Goal: Information Seeking & Learning: Learn about a topic

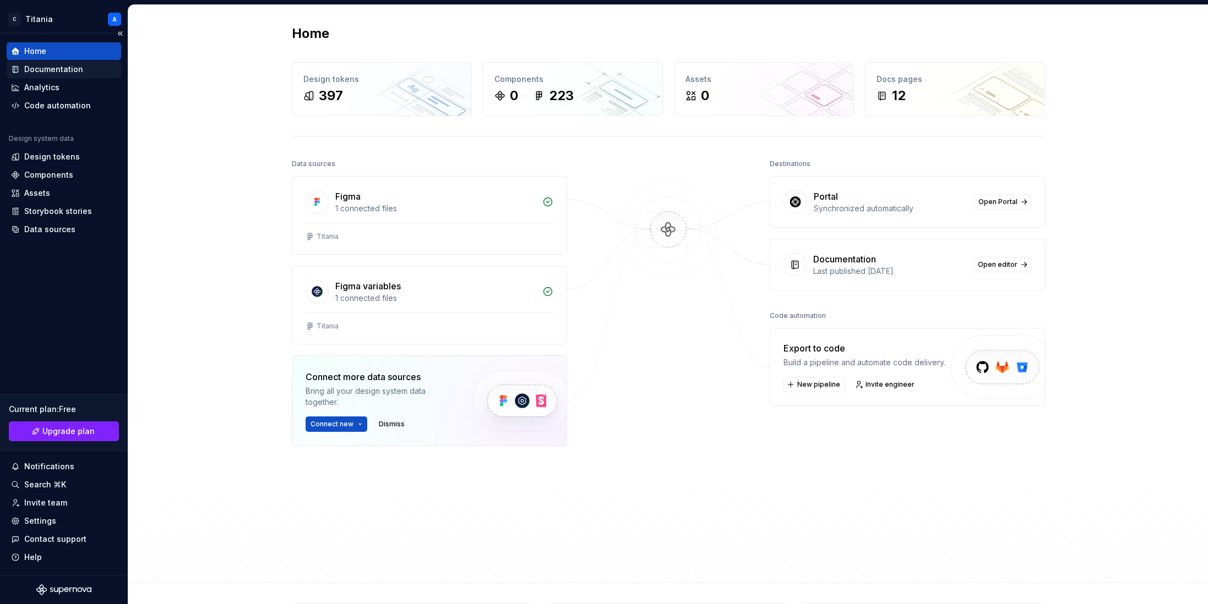
click at [50, 70] on div "Documentation" at bounding box center [53, 69] width 59 height 11
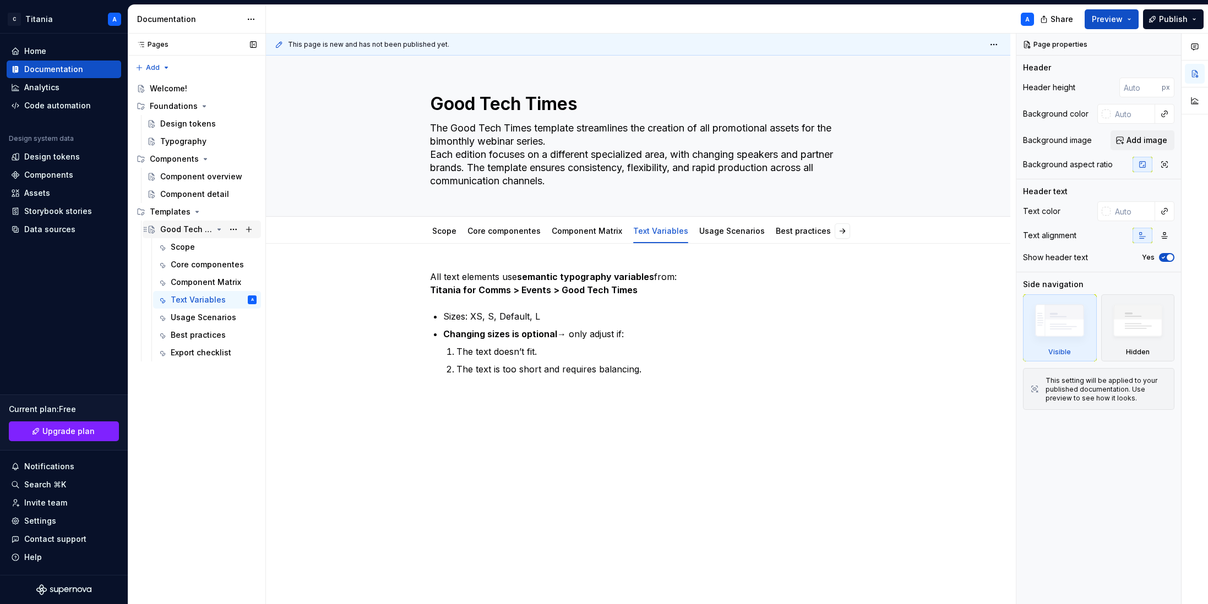
click at [177, 232] on div "Good Tech Times" at bounding box center [186, 229] width 52 height 11
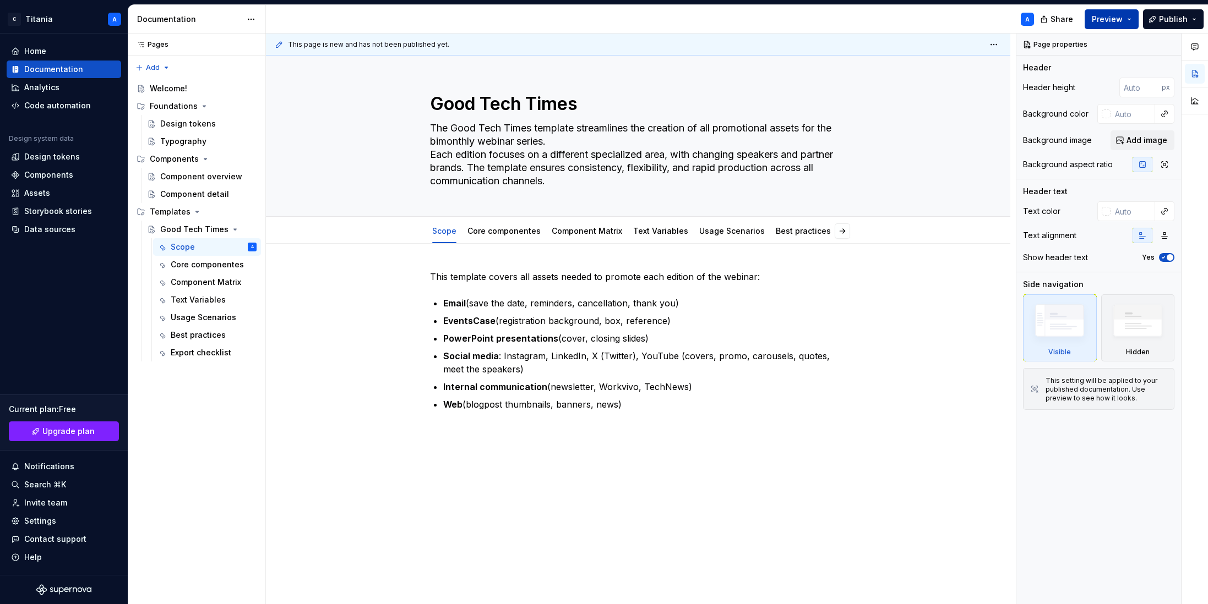
click at [898, 23] on span "Preview" at bounding box center [1107, 19] width 31 height 11
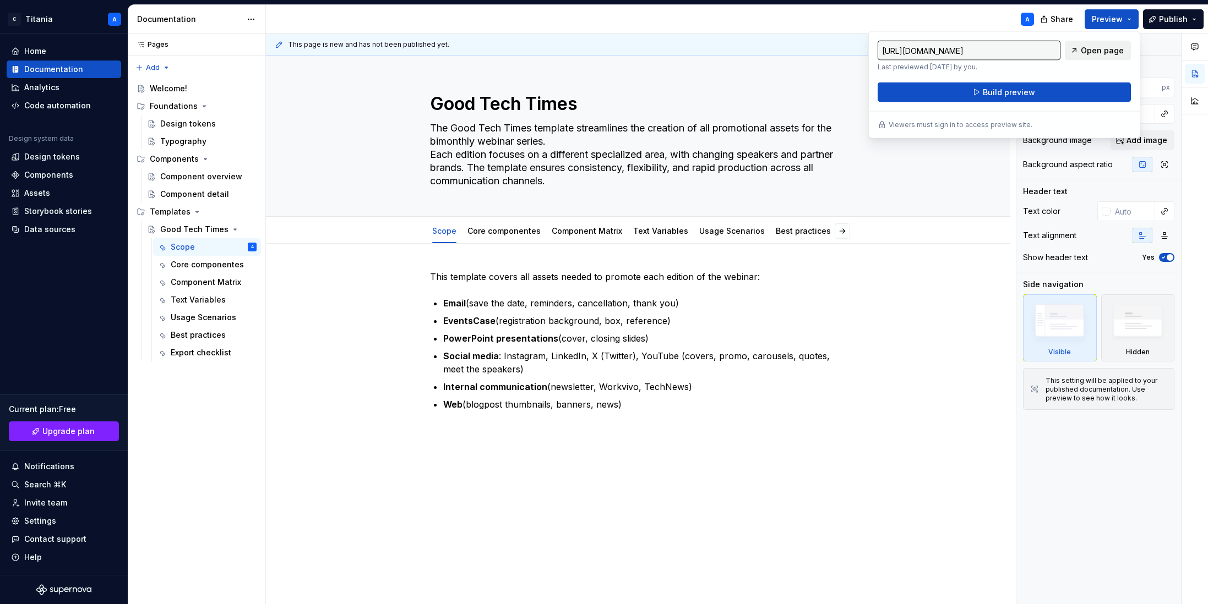
click at [898, 52] on span "Open page" at bounding box center [1102, 50] width 43 height 11
click at [893, 17] on div "A" at bounding box center [654, 19] width 777 height 29
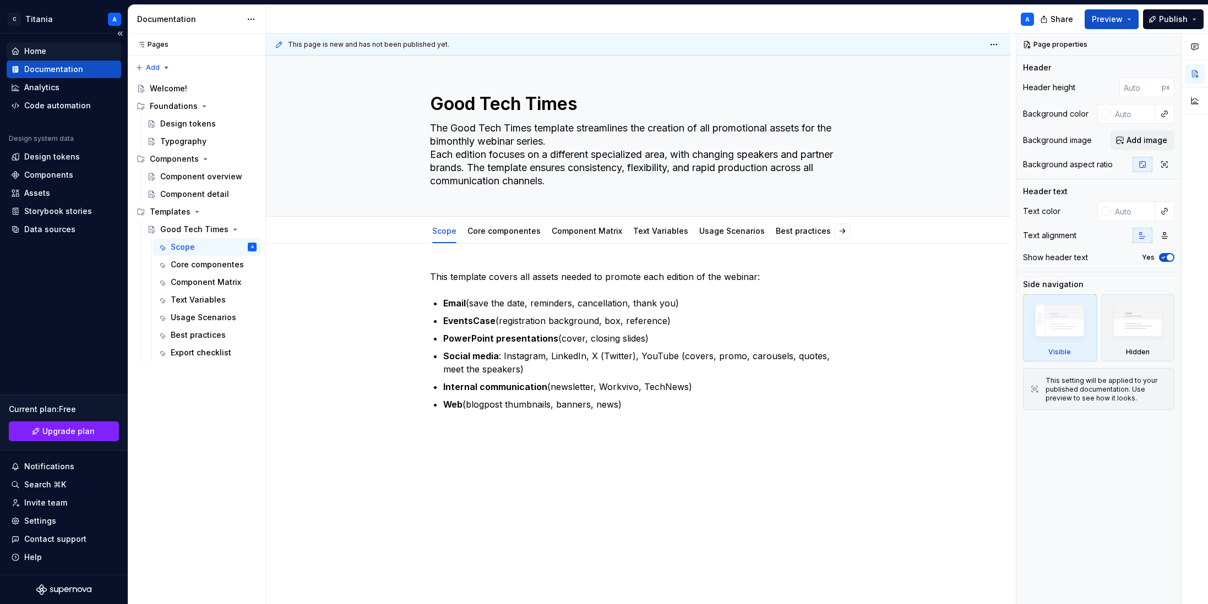
click at [42, 53] on div "Home" at bounding box center [35, 51] width 22 height 11
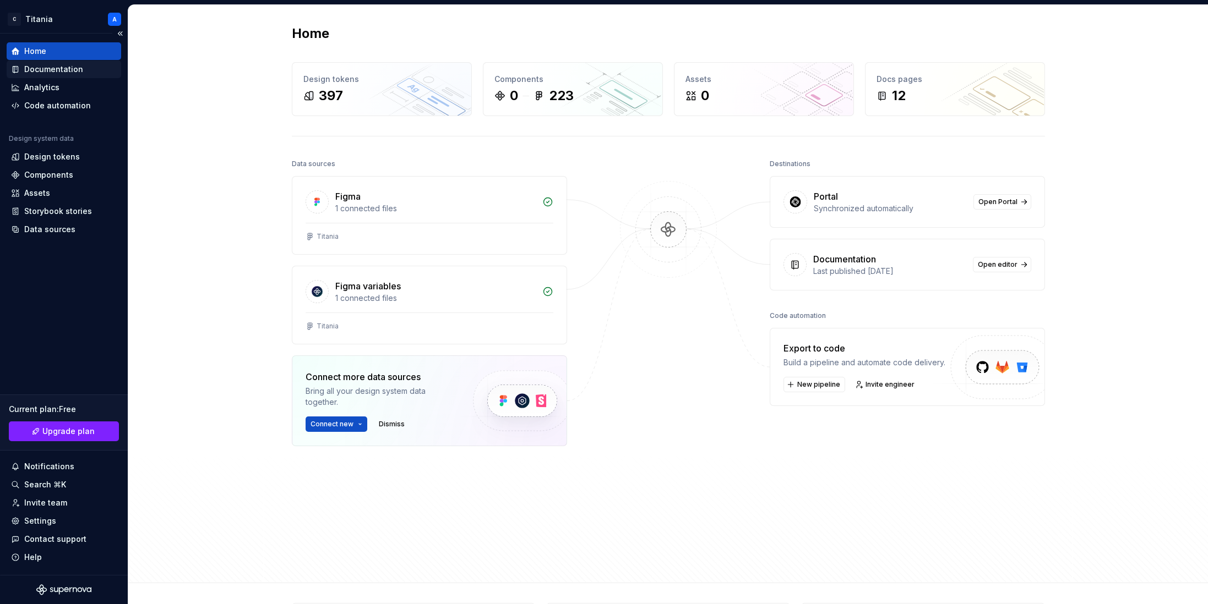
click at [38, 73] on div "Documentation" at bounding box center [53, 69] width 59 height 11
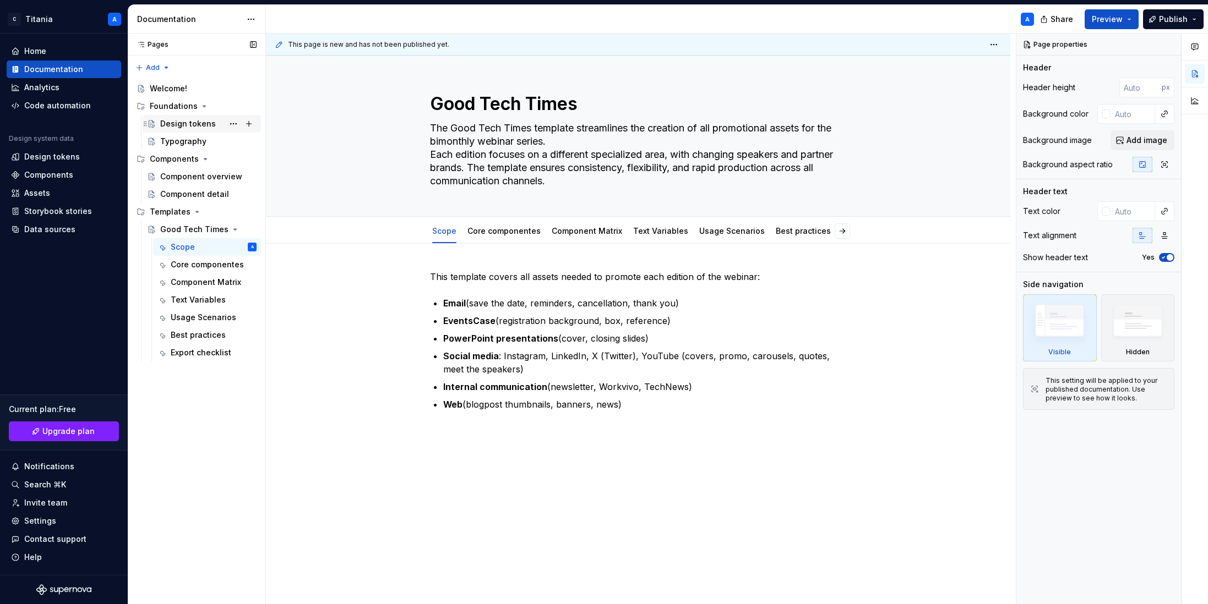
click at [178, 126] on div "Design tokens" at bounding box center [188, 123] width 56 height 11
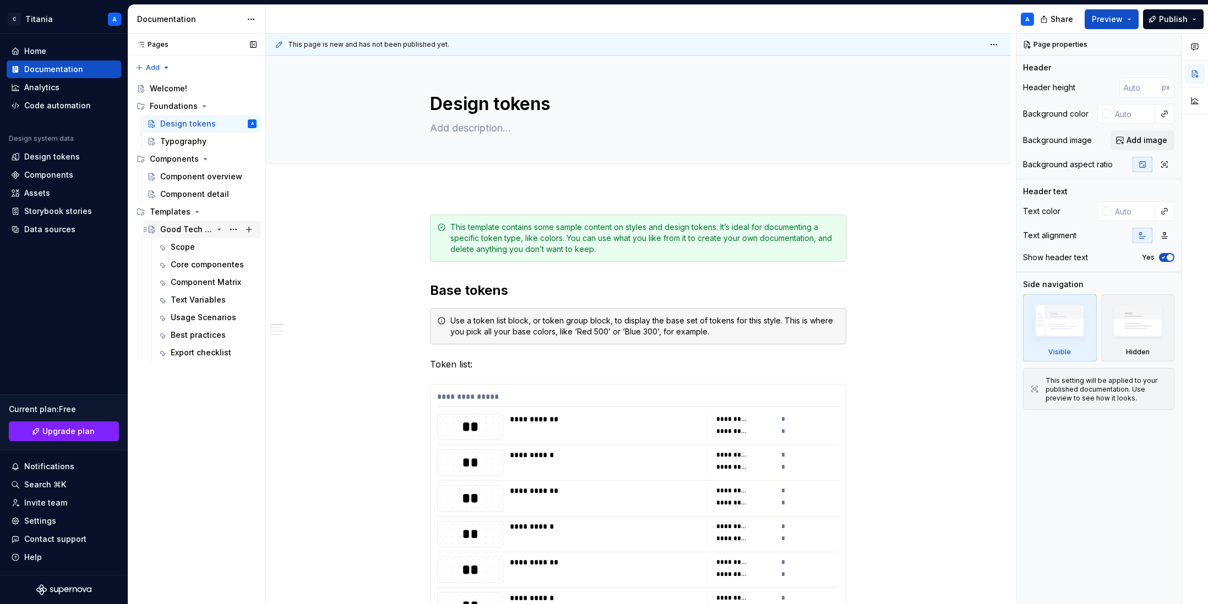
click at [173, 231] on div "Good Tech Times" at bounding box center [186, 229] width 52 height 11
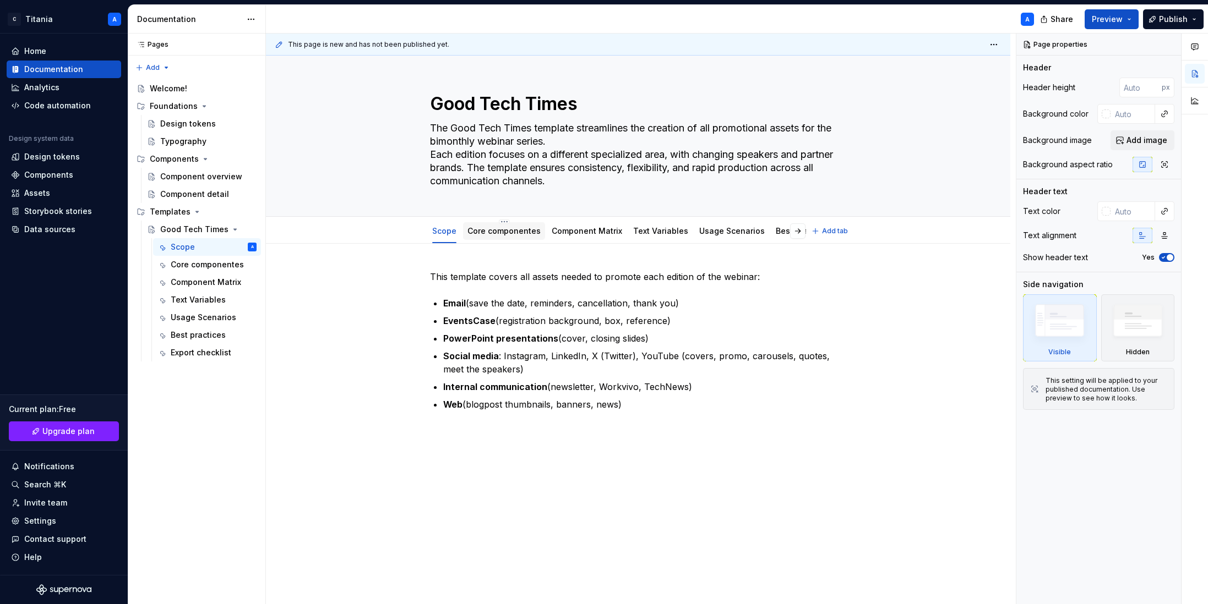
click at [476, 233] on link "Core componentes" at bounding box center [503, 230] width 73 height 9
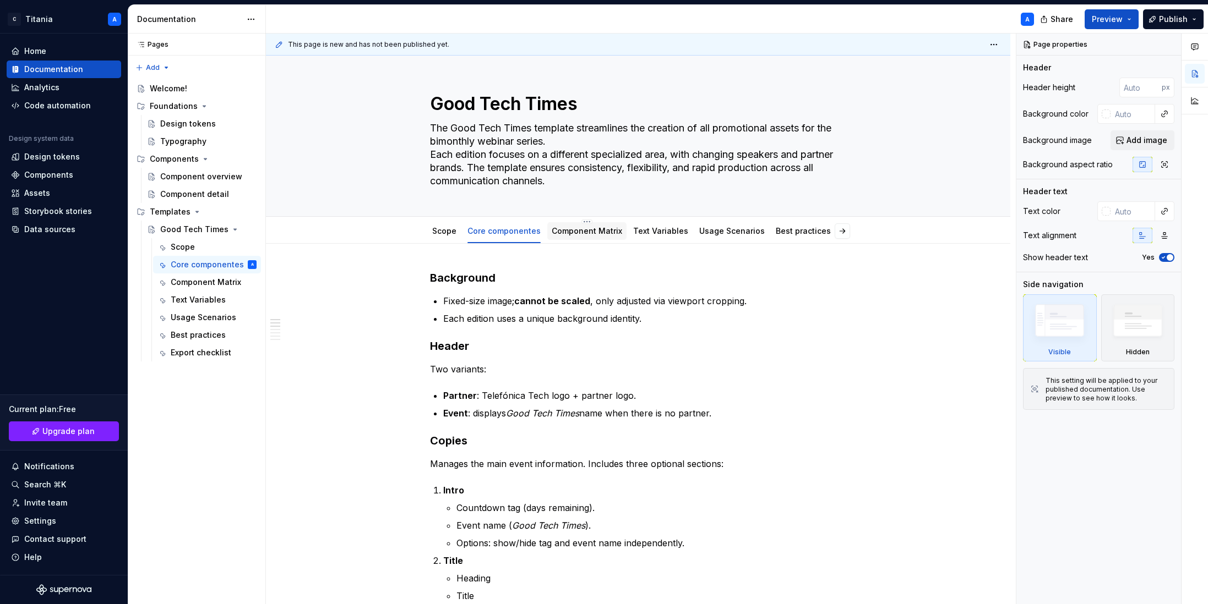
click at [555, 232] on link "Component Matrix" at bounding box center [587, 230] width 70 height 9
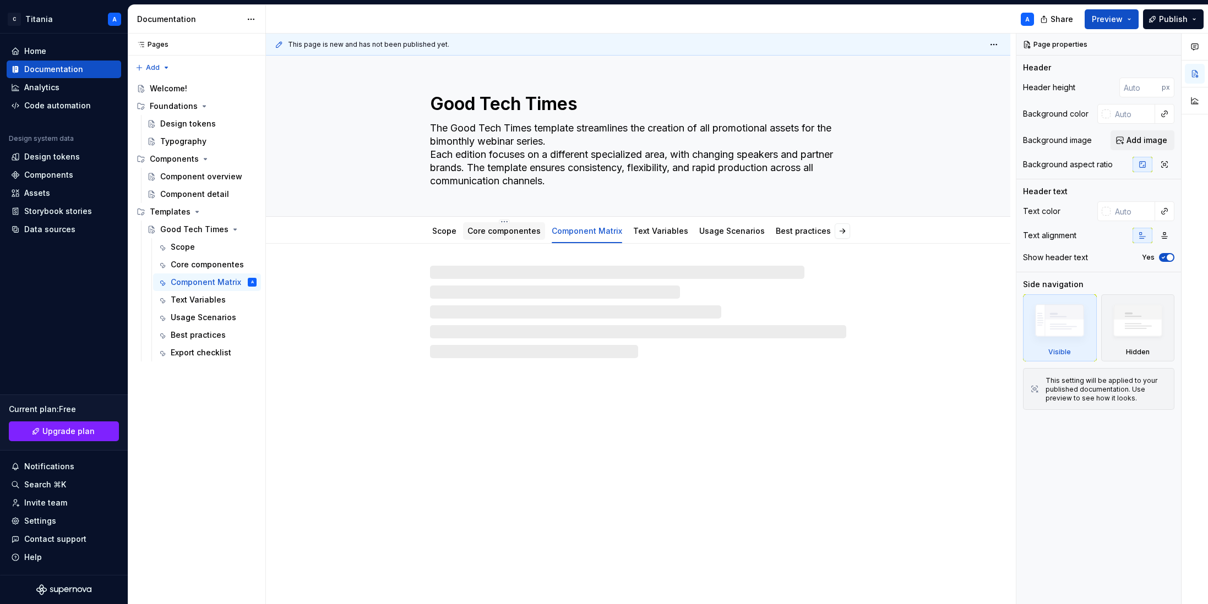
click at [487, 230] on link "Core componentes" at bounding box center [503, 230] width 73 height 9
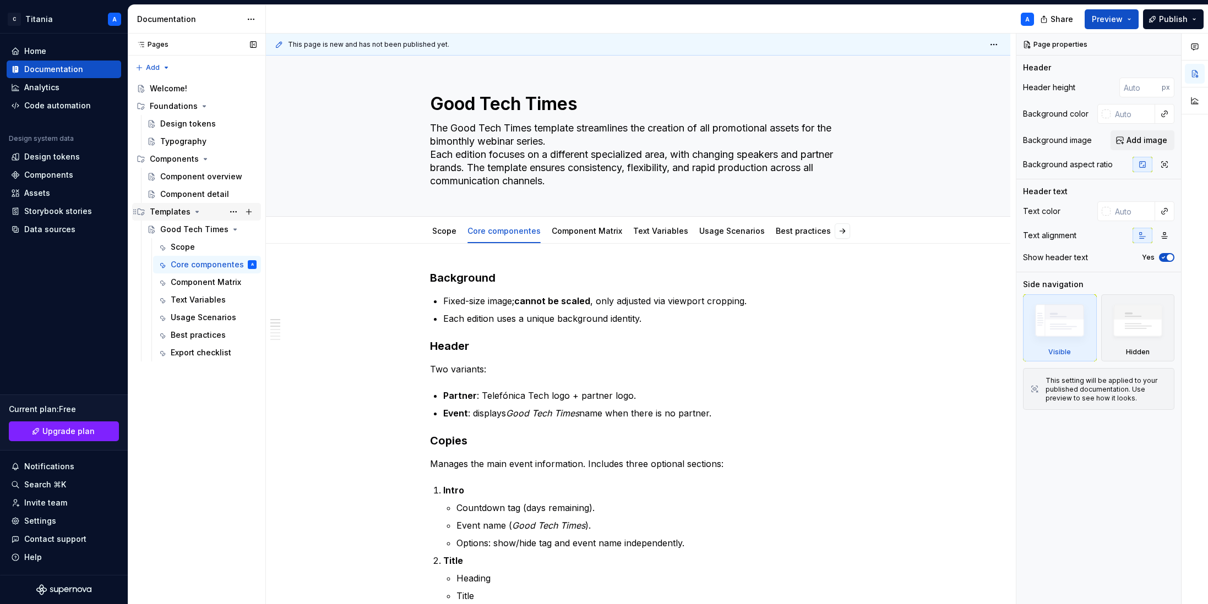
click at [161, 212] on div "Templates" at bounding box center [170, 211] width 41 height 11
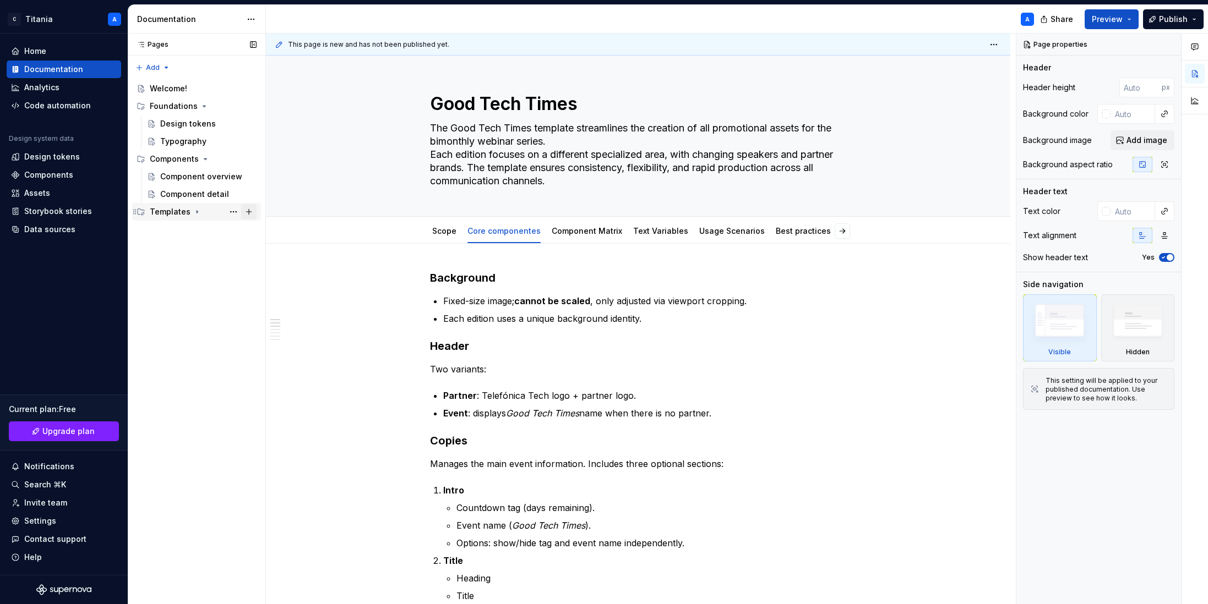
click at [247, 213] on button "Page tree" at bounding box center [248, 211] width 15 height 15
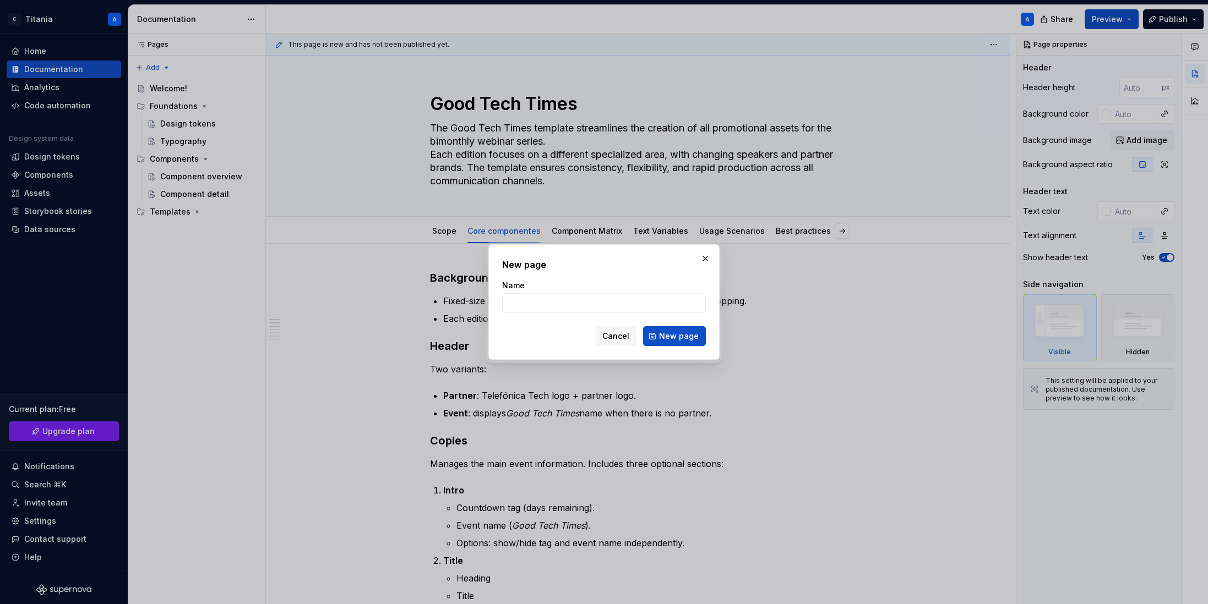
type textarea "*"
click at [517, 308] on input "Name" at bounding box center [604, 303] width 204 height 20
type input "Infographics"
click at [673, 336] on span "New page" at bounding box center [679, 336] width 40 height 11
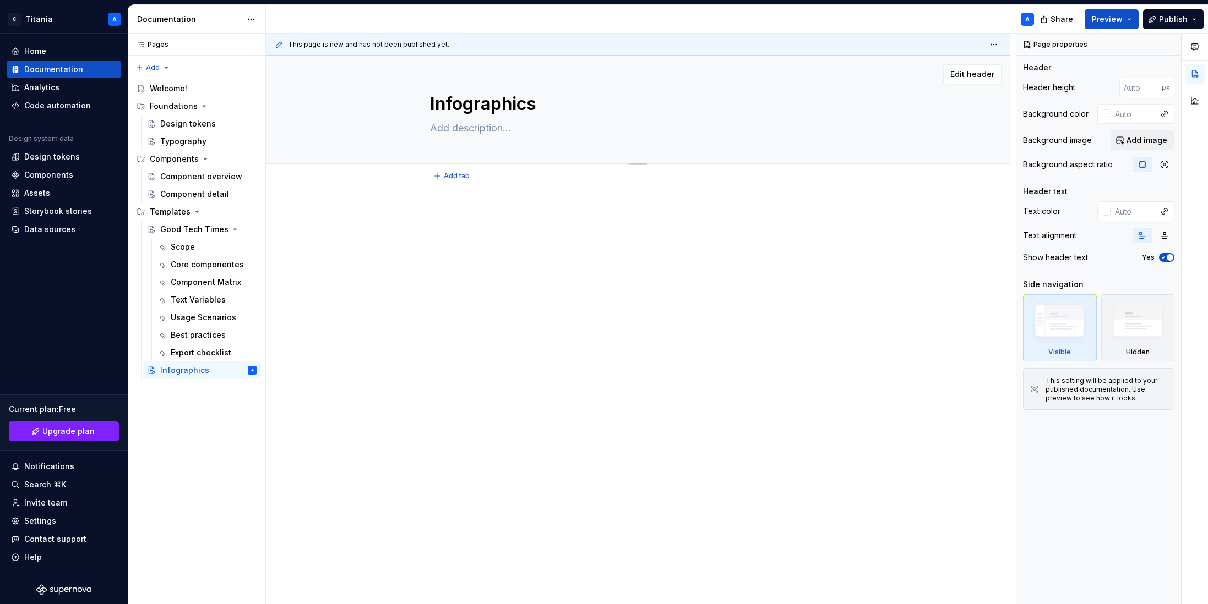
click at [453, 132] on textarea at bounding box center [636, 128] width 416 height 18
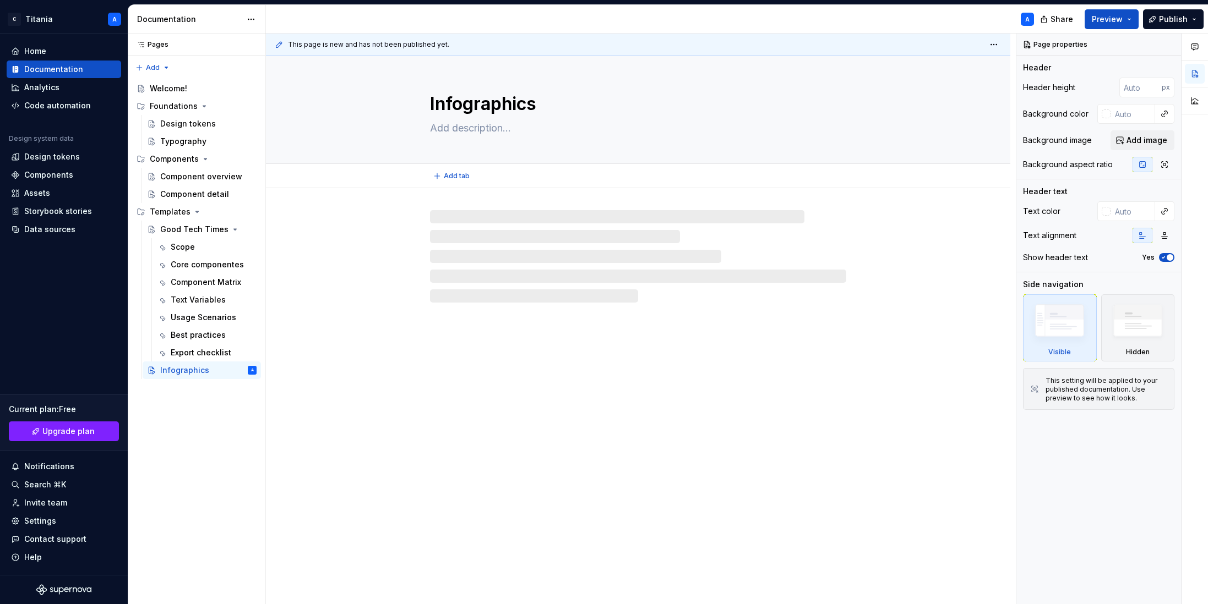
click at [483, 111] on textarea "Infographics" at bounding box center [636, 104] width 416 height 26
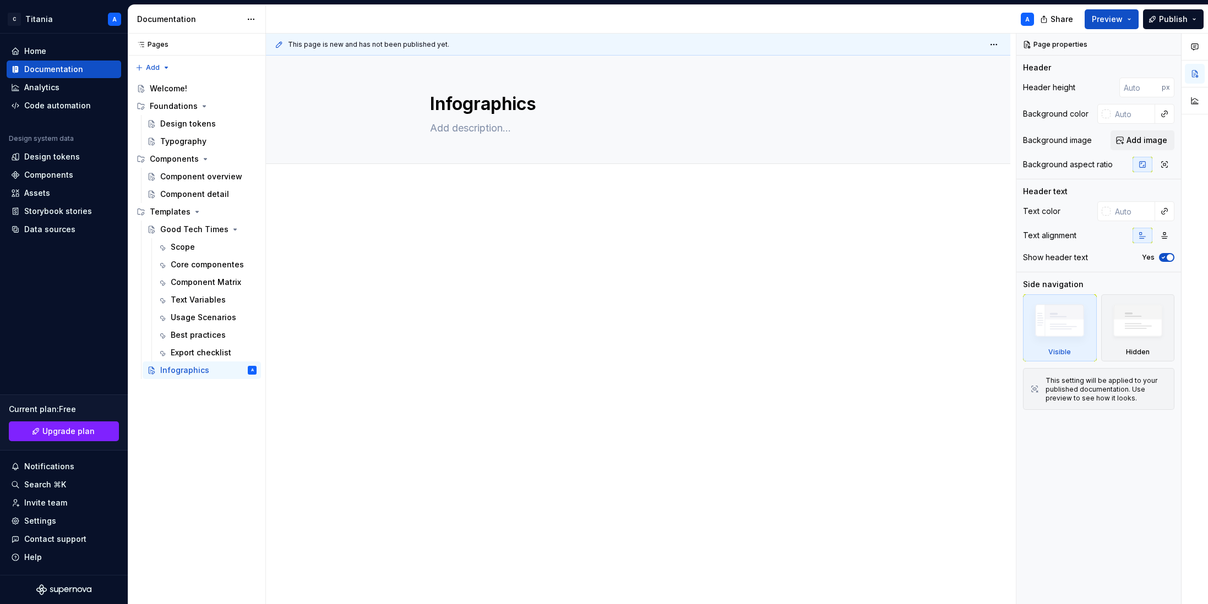
click at [461, 394] on div "This page is new and has not been published yet. Infographics Edit header" at bounding box center [641, 319] width 750 height 571
click at [177, 230] on div "Good Tech Times" at bounding box center [186, 229] width 52 height 11
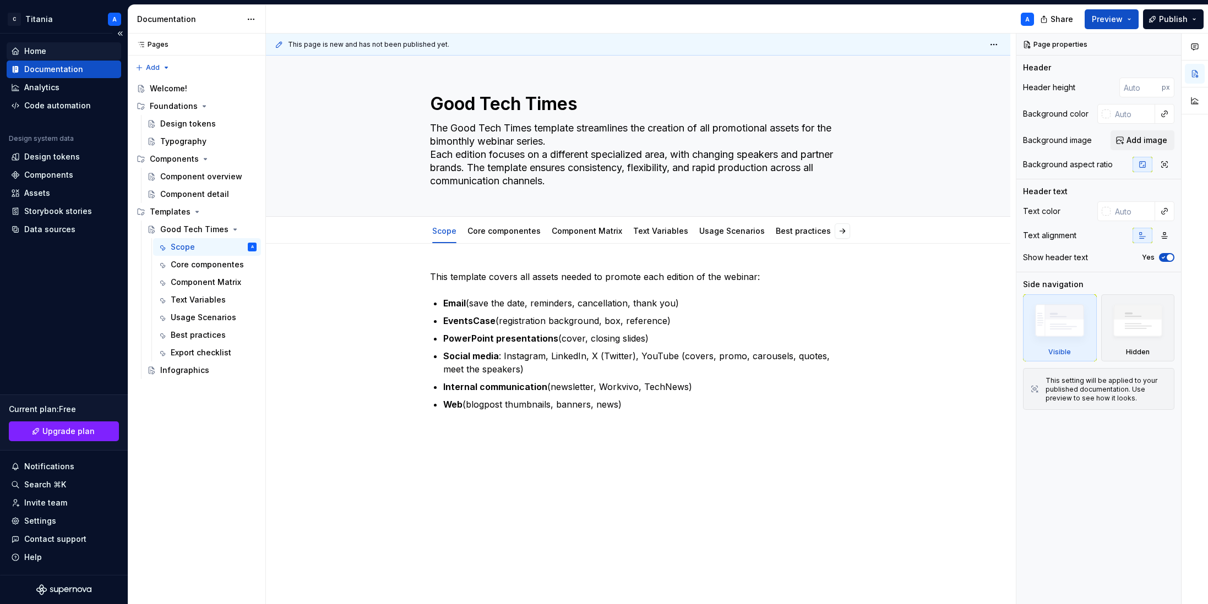
click at [36, 53] on div "Home" at bounding box center [35, 51] width 22 height 11
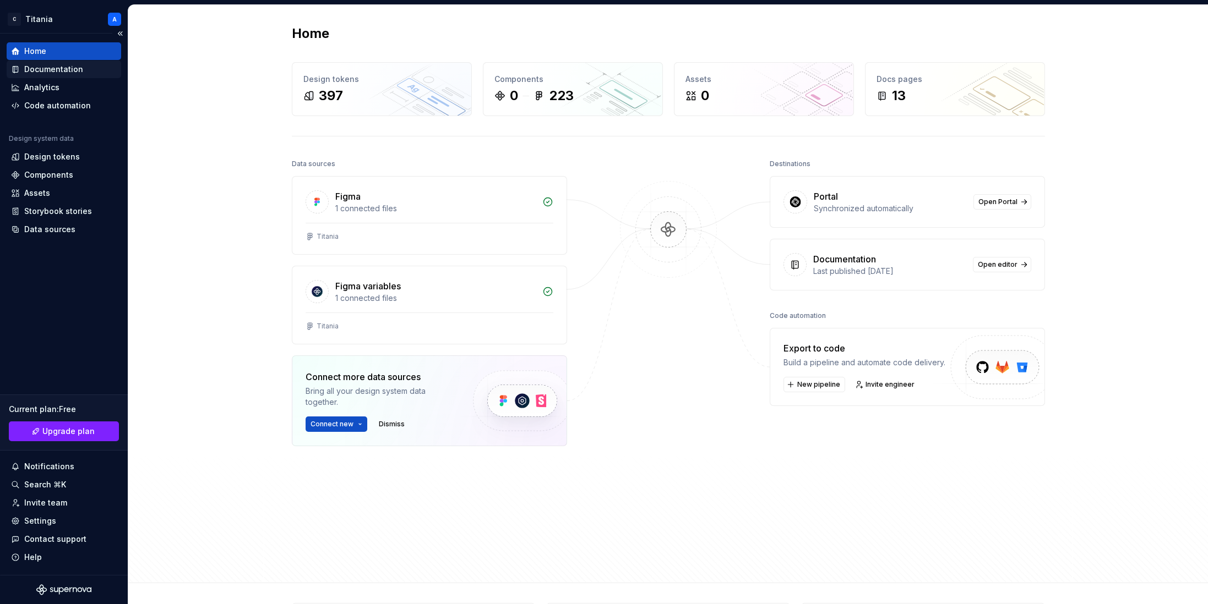
click at [37, 70] on div "Documentation" at bounding box center [53, 69] width 59 height 11
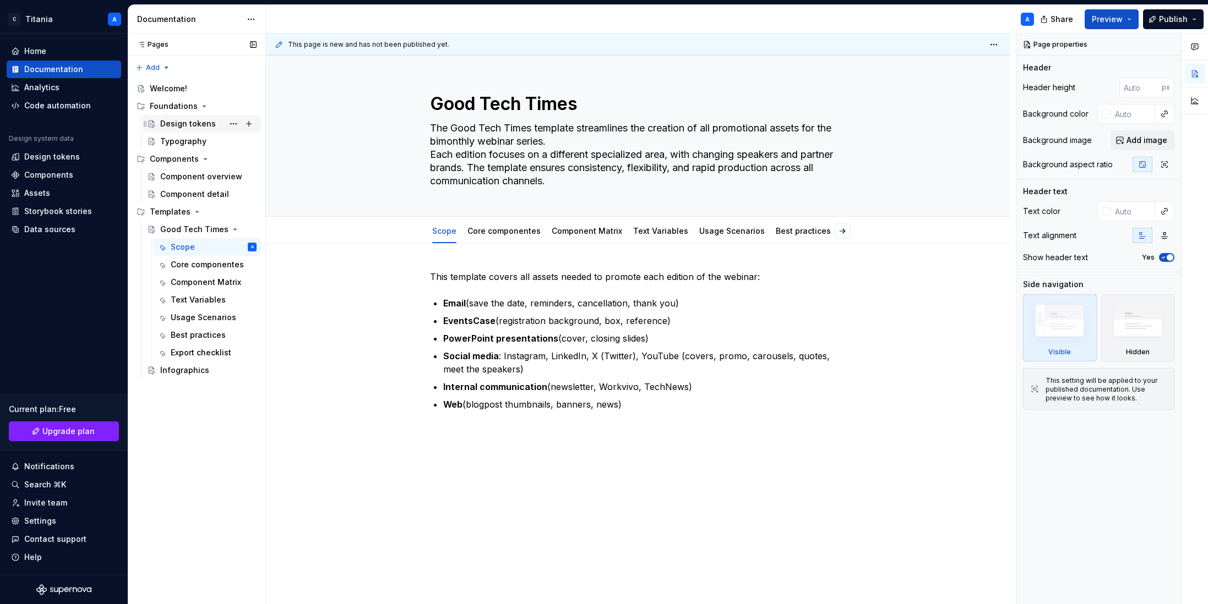
click at [170, 125] on div "Design tokens" at bounding box center [188, 123] width 56 height 11
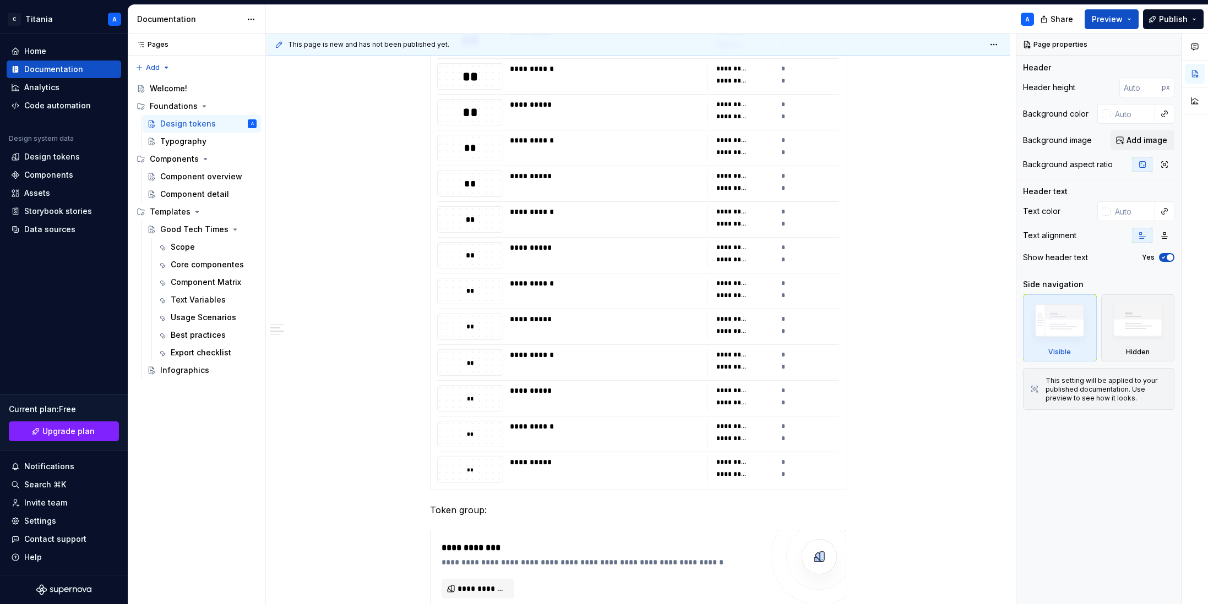
scroll to position [1098, 0]
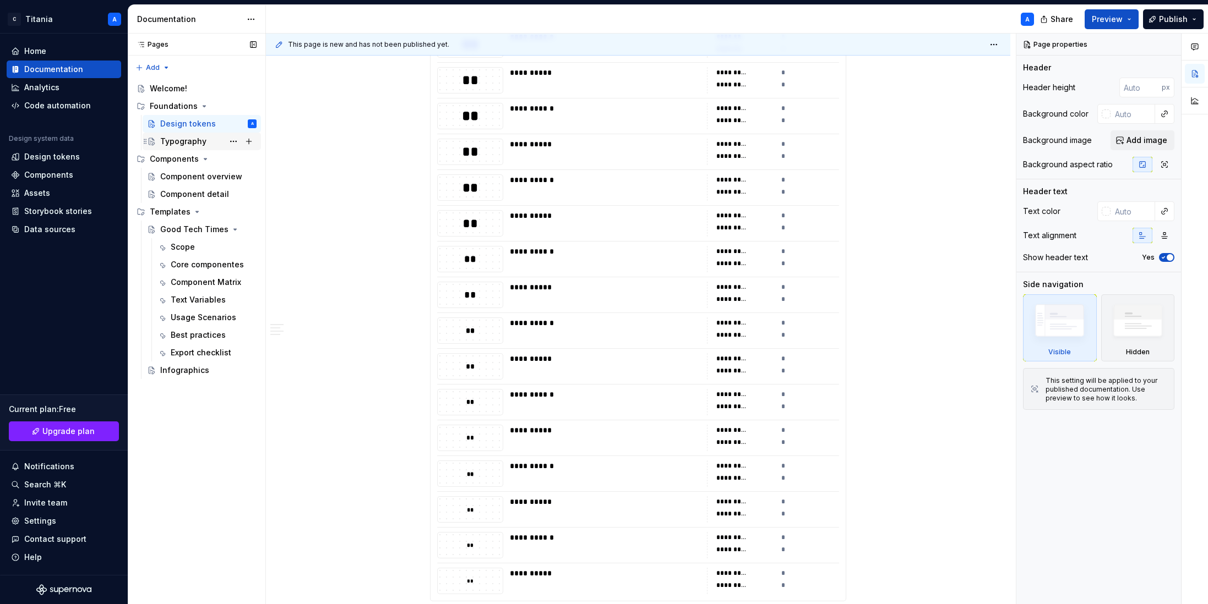
click at [181, 145] on div "Typography" at bounding box center [183, 141] width 46 height 11
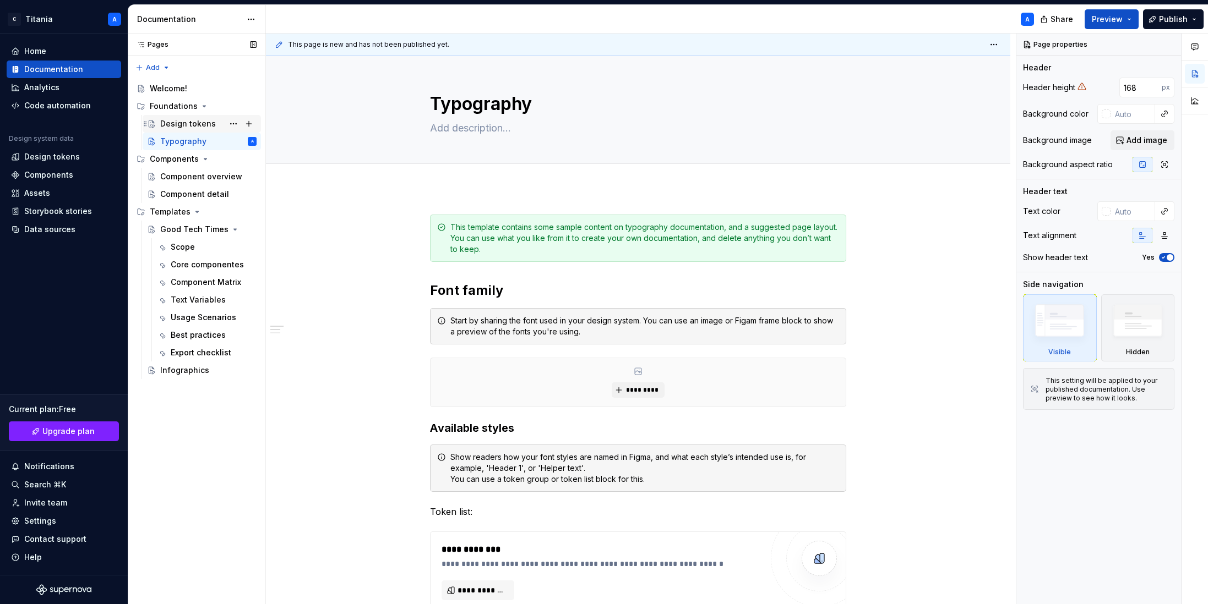
click at [178, 125] on div "Design tokens" at bounding box center [188, 123] width 56 height 11
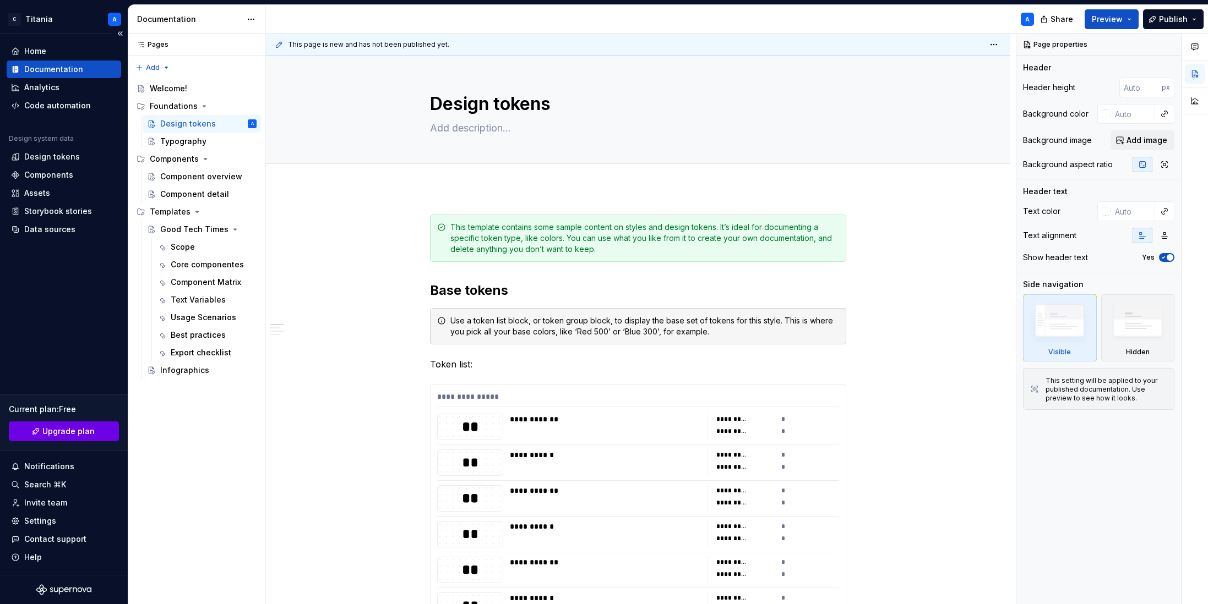
click at [44, 432] on span "Upgrade plan" at bounding box center [68, 431] width 52 height 11
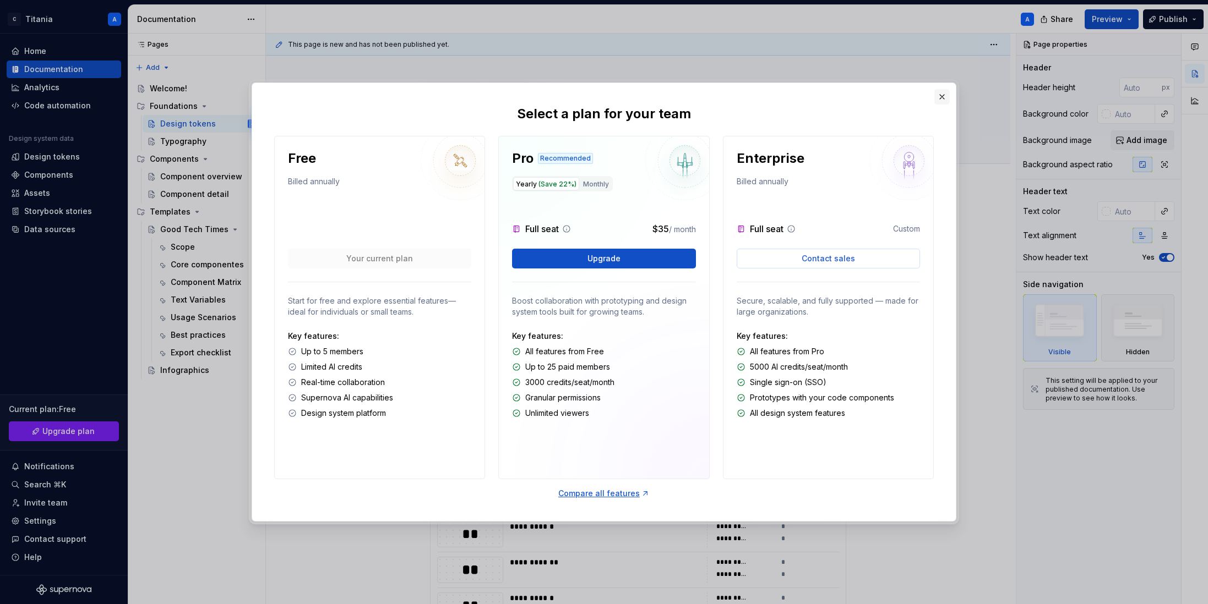
click at [898, 98] on button "button" at bounding box center [941, 96] width 15 height 15
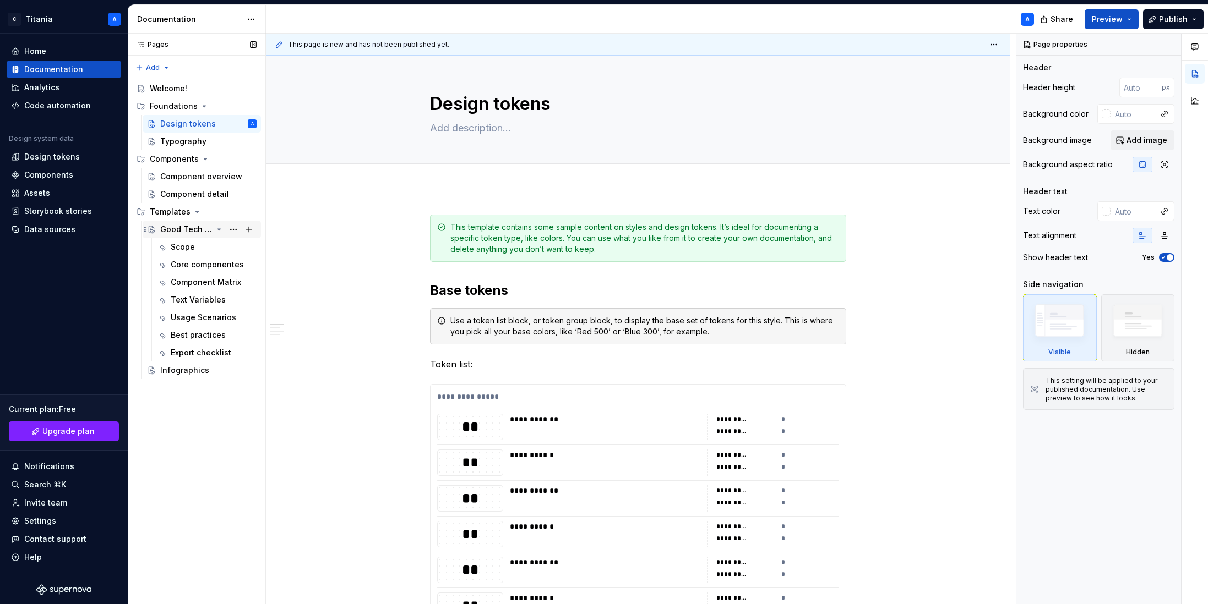
click at [178, 230] on div "Good Tech Times" at bounding box center [186, 229] width 52 height 11
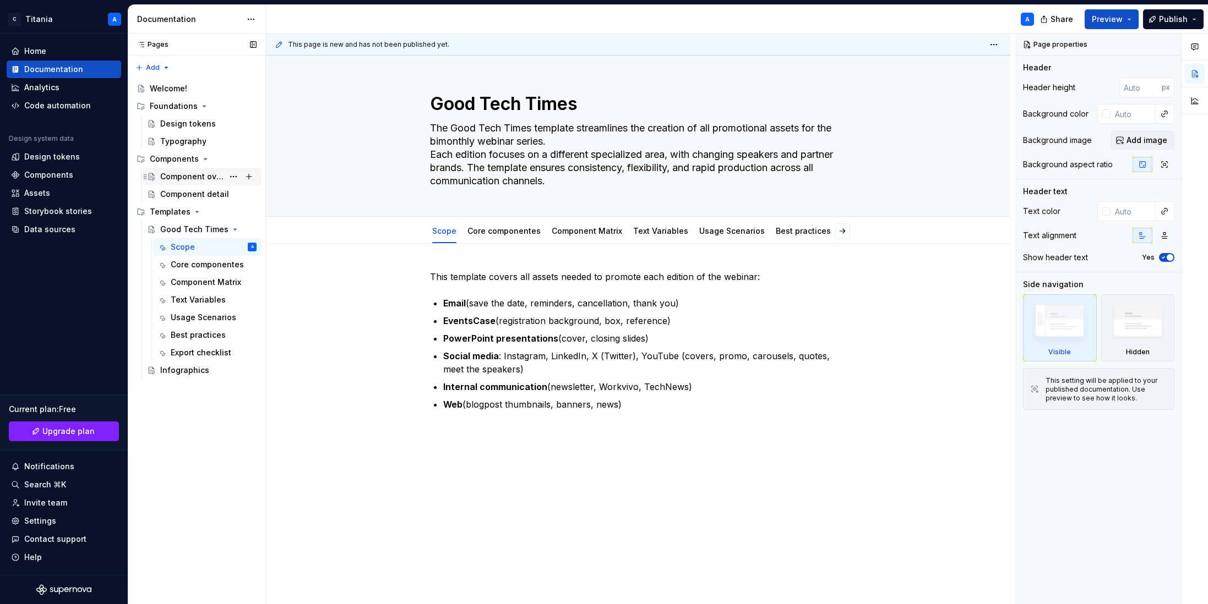
click at [175, 177] on div "Component overview" at bounding box center [191, 176] width 63 height 11
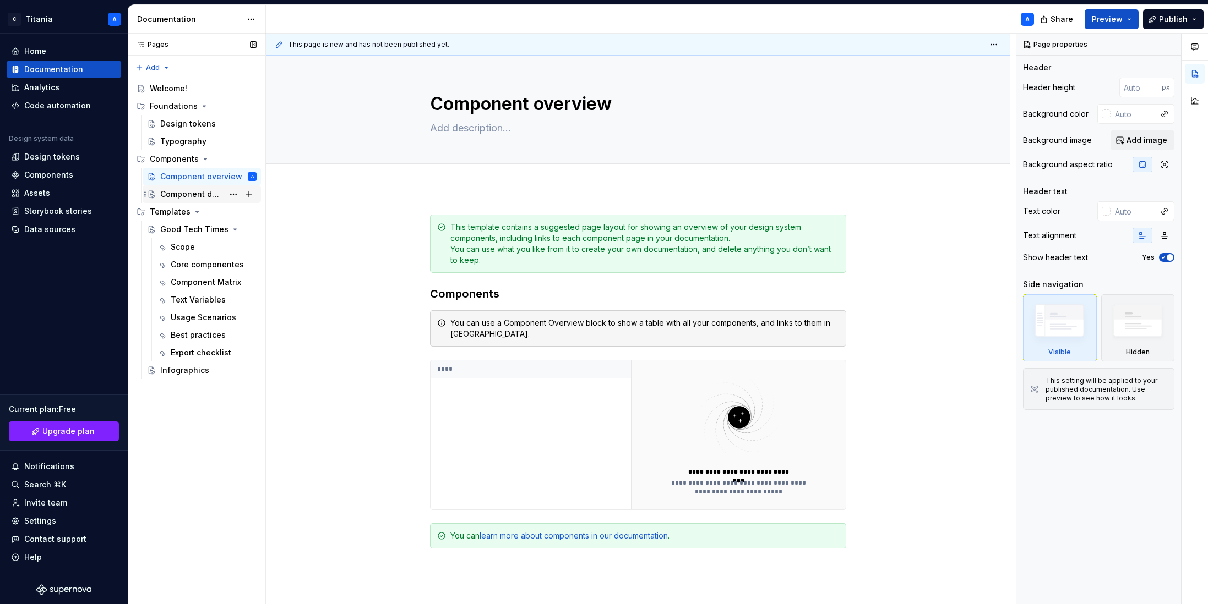
click at [175, 198] on div "Component detail" at bounding box center [191, 194] width 63 height 11
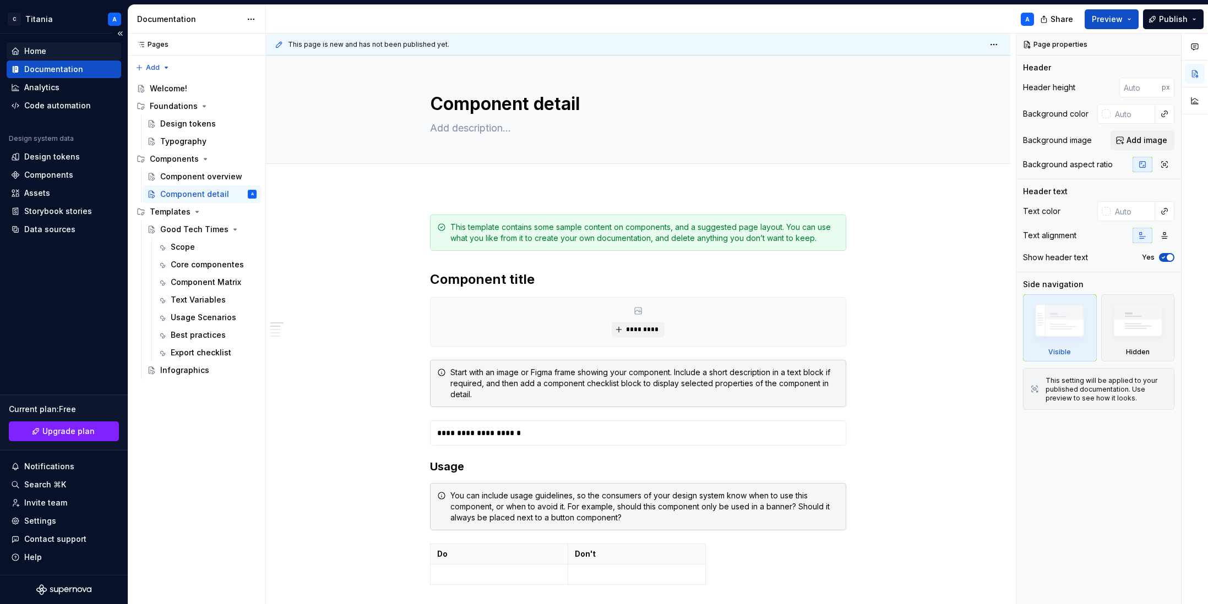
type textarea "*"
click at [31, 50] on div "Home" at bounding box center [35, 51] width 22 height 11
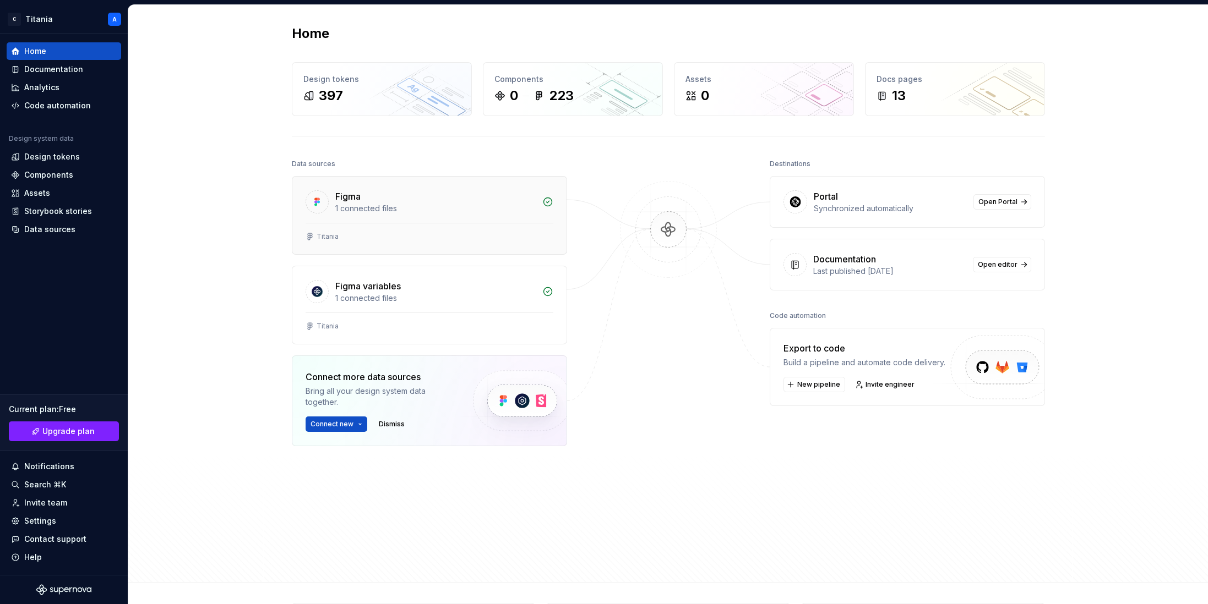
click at [410, 219] on div "Figma 1 connected files" at bounding box center [429, 200] width 274 height 46
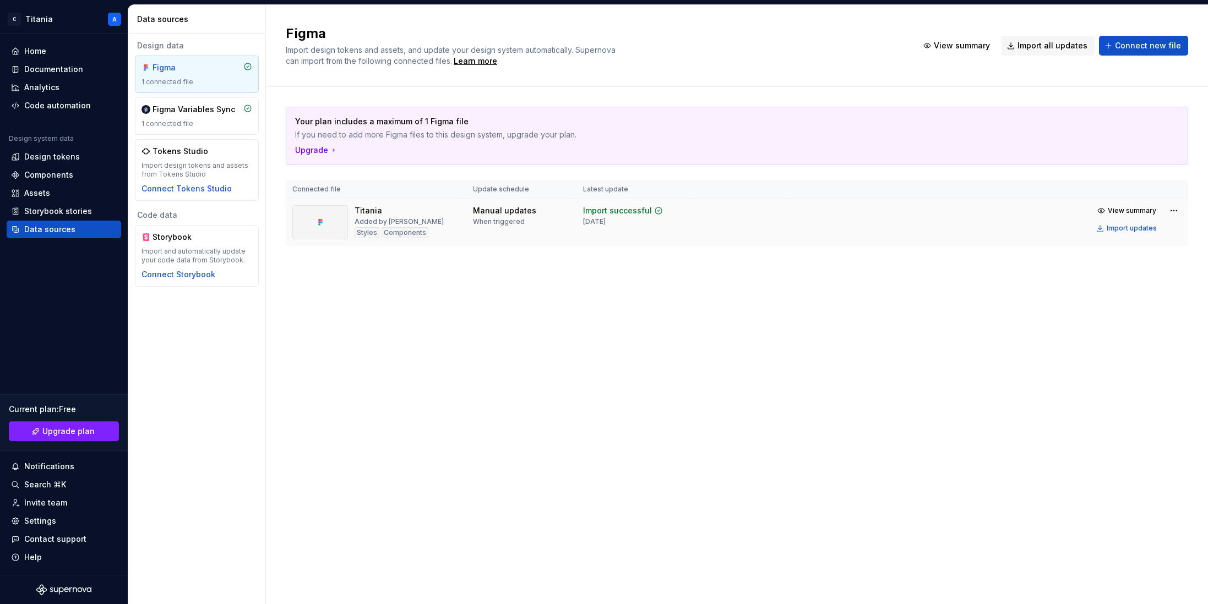
click at [715, 226] on td at bounding box center [739, 223] width 97 height 48
click at [37, 159] on div "Design tokens" at bounding box center [52, 156] width 56 height 11
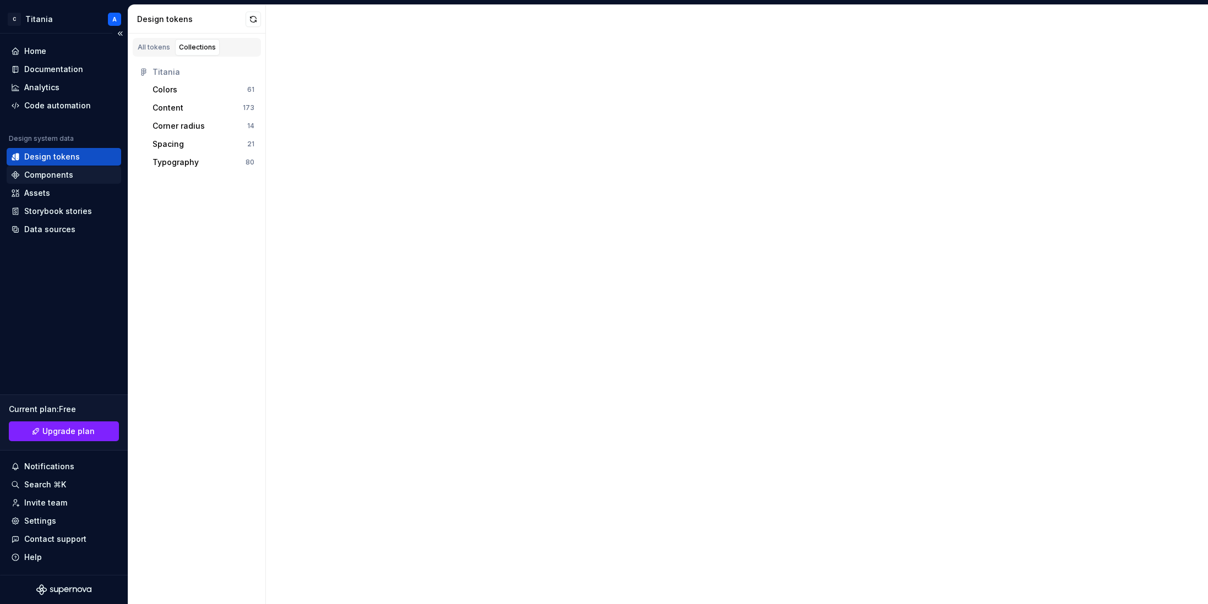
click at [35, 175] on div "Components" at bounding box center [48, 175] width 49 height 11
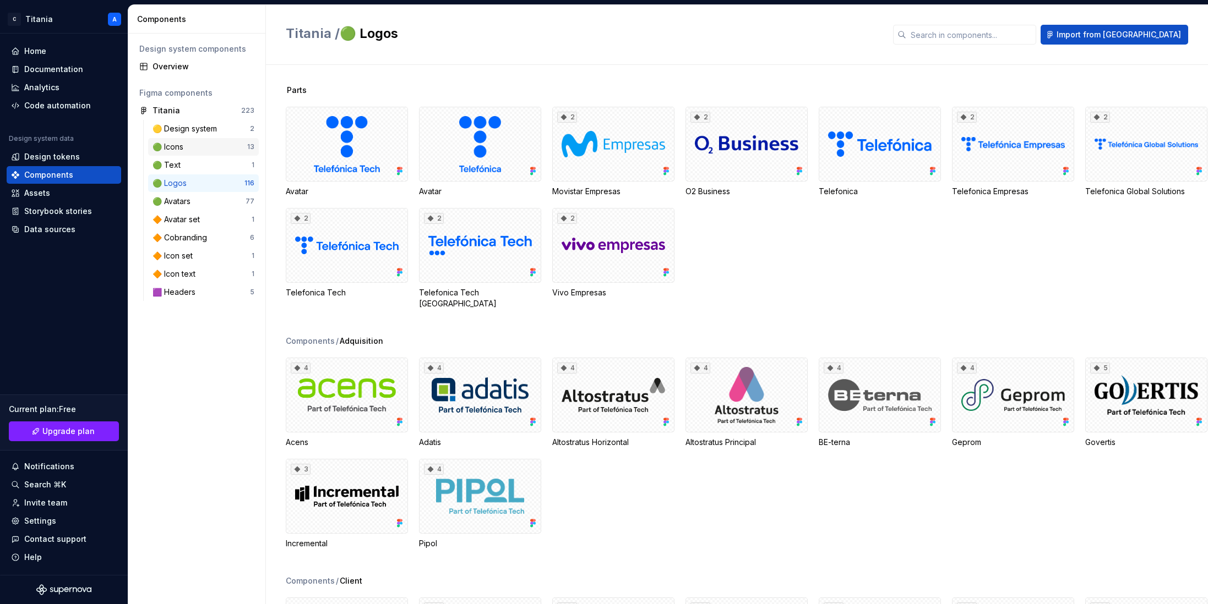
click at [187, 149] on div "🟢 Icons" at bounding box center [199, 146] width 95 height 11
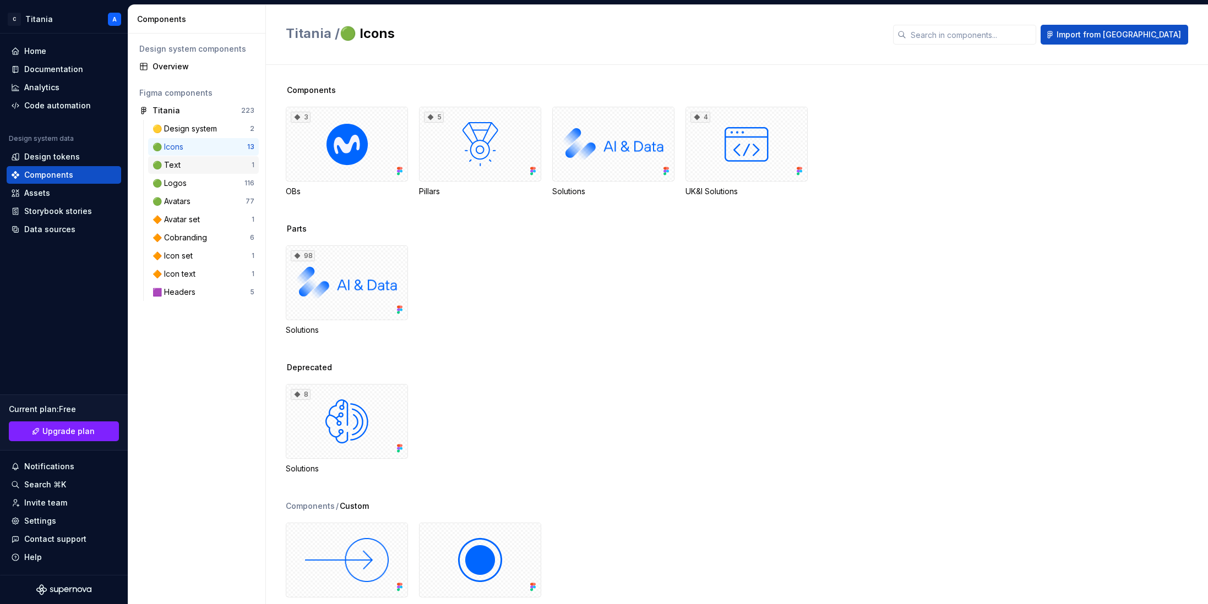
click at [184, 163] on div "🟢 Text" at bounding box center [201, 165] width 99 height 11
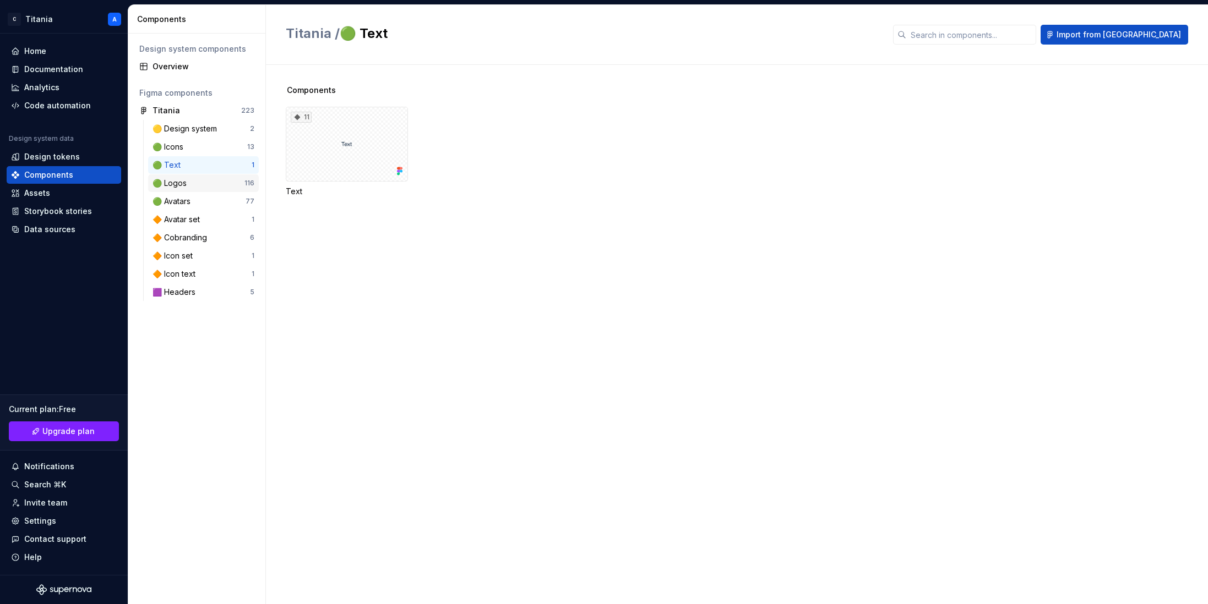
click at [186, 182] on div "🟢 Logos" at bounding box center [171, 183] width 39 height 11
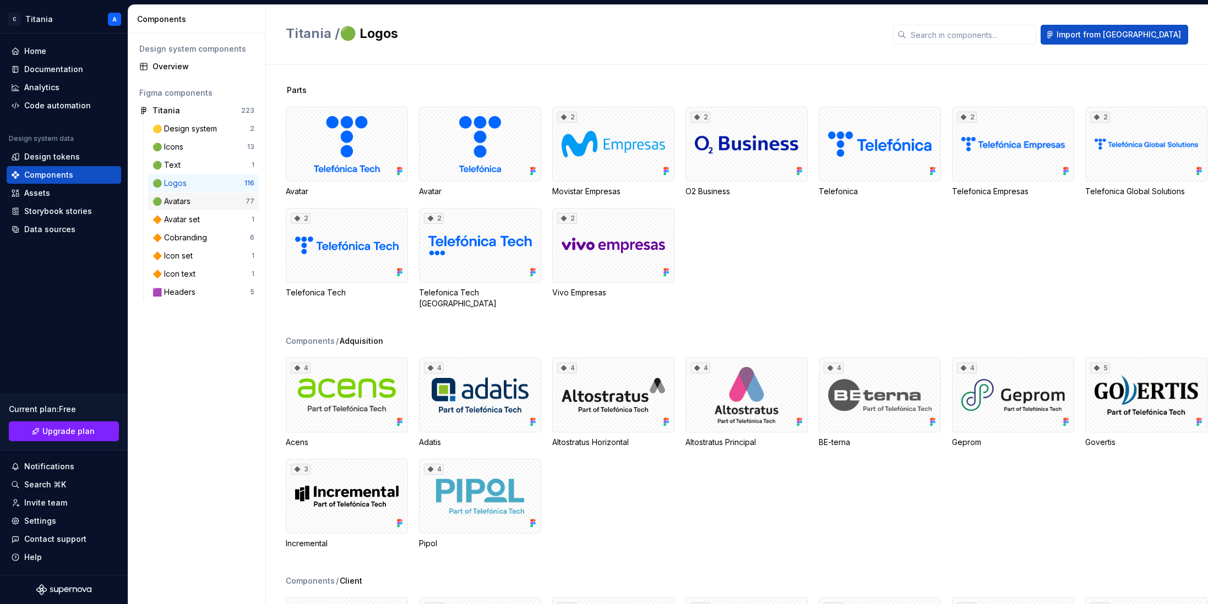
click at [189, 204] on div "🟢 Avatars" at bounding box center [173, 201] width 42 height 11
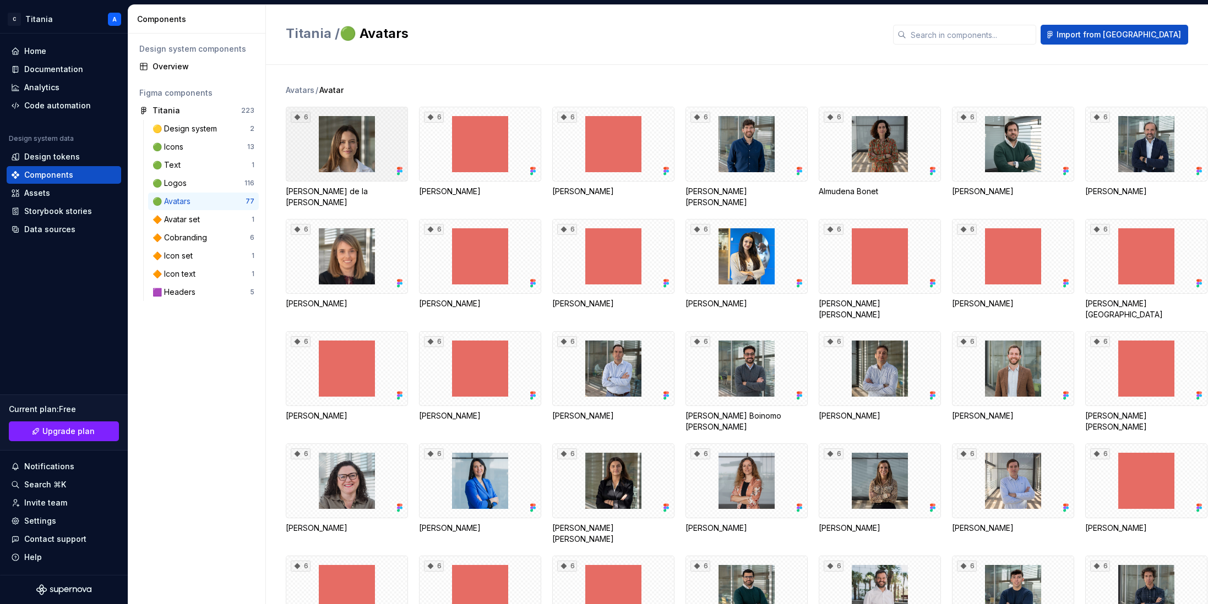
click at [299, 168] on div "6" at bounding box center [347, 144] width 122 height 75
